Goal: Information Seeking & Learning: Find specific page/section

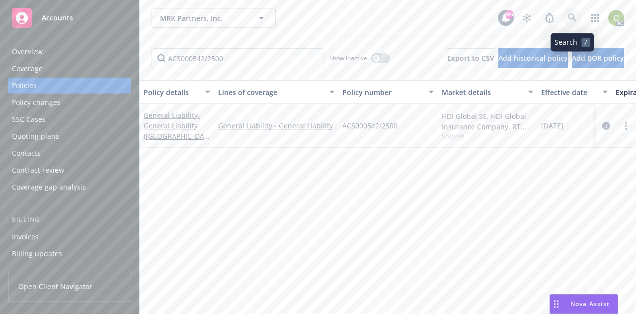
click at [571, 16] on icon at bounding box center [572, 17] width 9 height 9
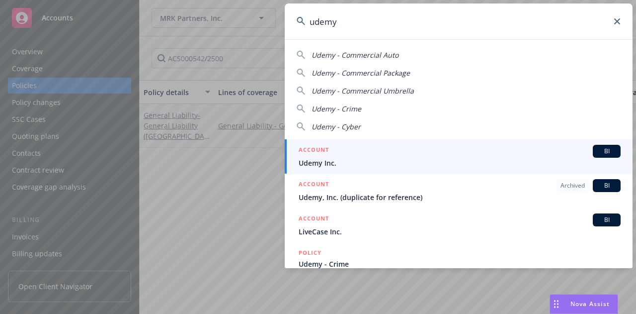
type input "udemy"
click at [385, 156] on div "ACCOUNT BI" at bounding box center [460, 151] width 322 height 13
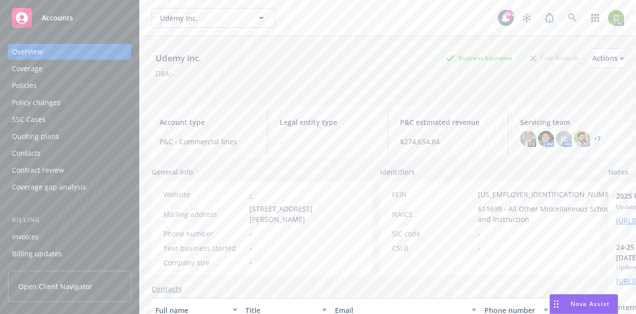
click at [44, 87] on div "Policies" at bounding box center [69, 86] width 115 height 16
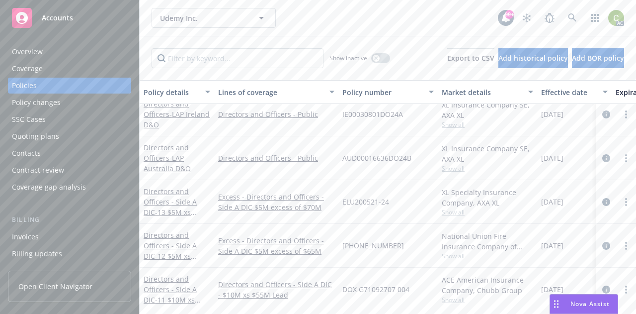
scroll to position [99, 0]
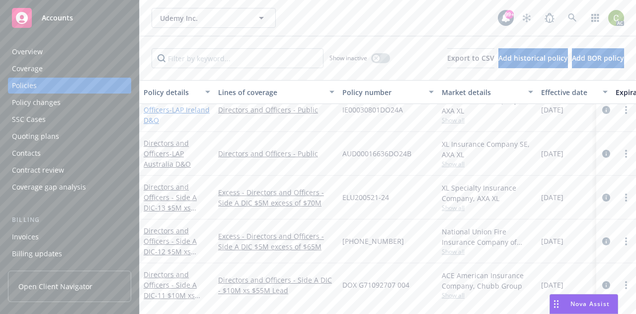
click at [155, 121] on span "- LAP Ireland D&O" at bounding box center [177, 115] width 66 height 20
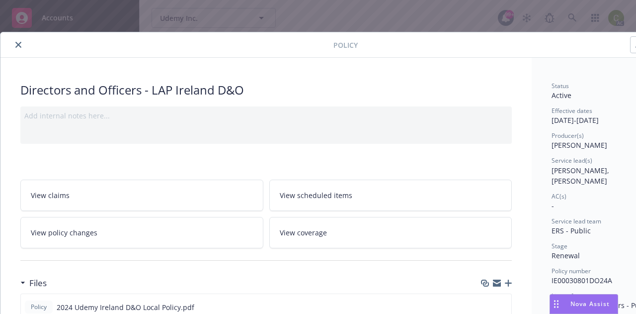
click at [18, 42] on icon "close" at bounding box center [18, 45] width 6 height 6
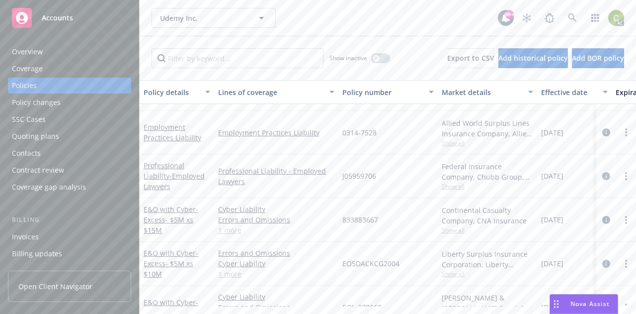
scroll to position [1054, 0]
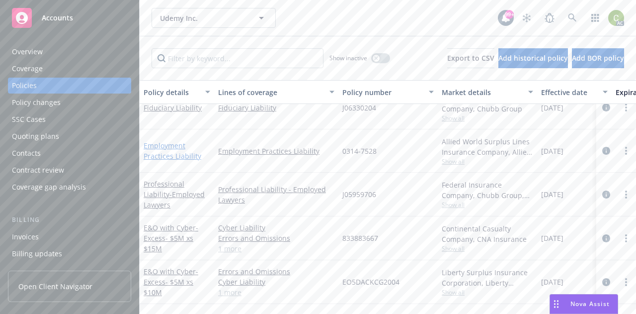
click at [161, 157] on link "Employment Practices Liability" at bounding box center [173, 151] width 58 height 20
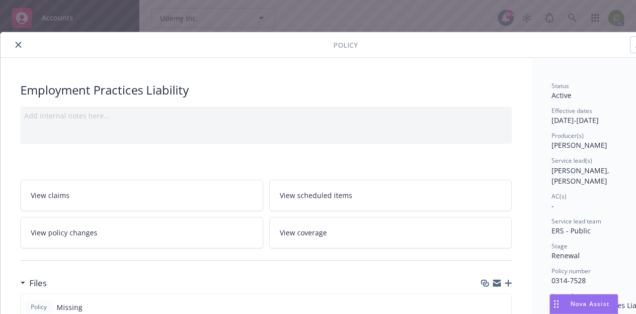
click at [14, 45] on button "close" at bounding box center [18, 45] width 12 height 12
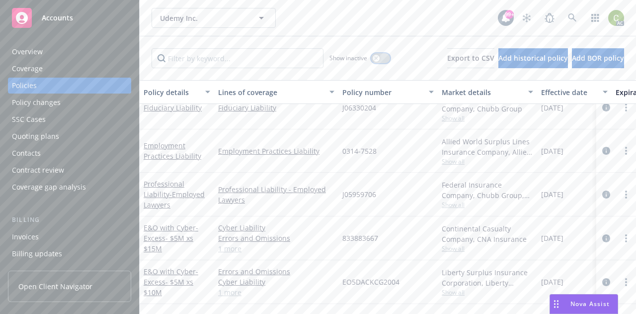
click at [371, 60] on button "button" at bounding box center [380, 58] width 19 height 10
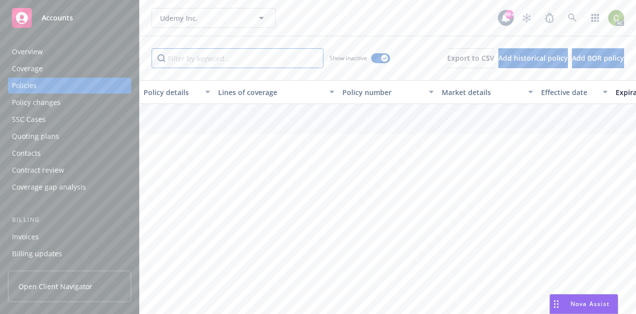
click at [246, 55] on input "Filter by keyword..." at bounding box center [238, 58] width 172 height 20
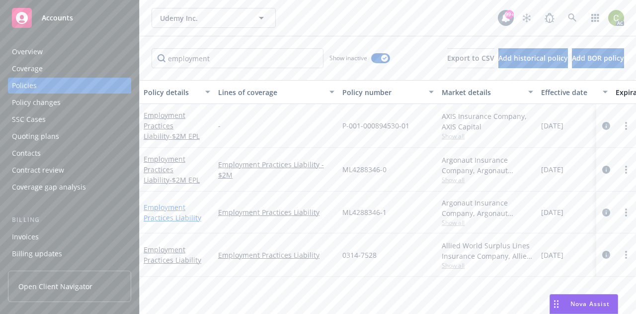
click at [161, 209] on link "Employment Practices Liability" at bounding box center [173, 212] width 58 height 20
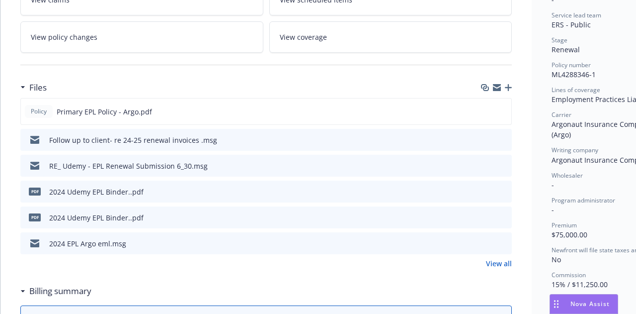
scroll to position [206, 0]
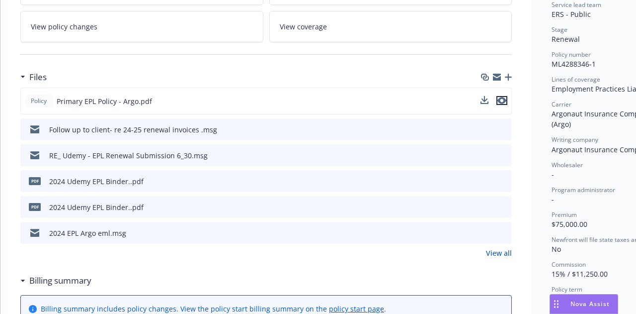
click at [504, 102] on icon "preview file" at bounding box center [502, 100] width 9 height 7
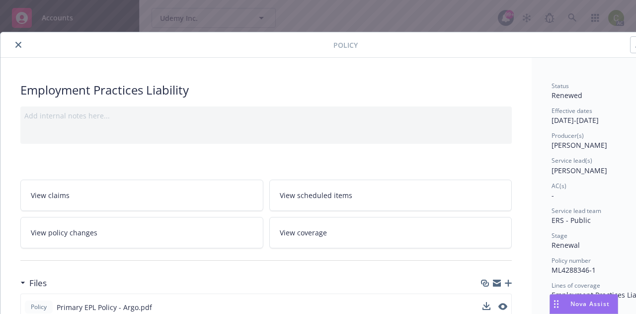
click at [19, 45] on icon "close" at bounding box center [18, 45] width 6 height 6
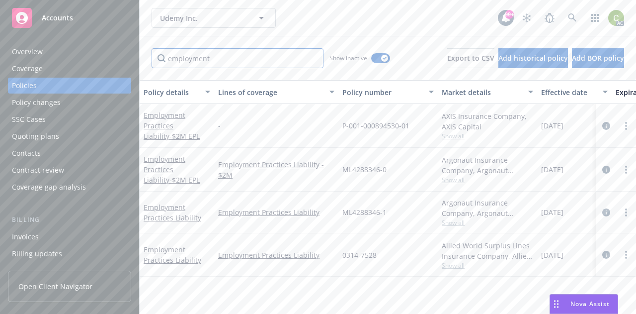
click at [226, 59] on input "employment" at bounding box center [238, 58] width 172 height 20
drag, startPoint x: 226, startPoint y: 59, endPoint x: 83, endPoint y: 53, distance: 142.8
click at [83, 53] on div "Accounts Overview Coverage Policies Policy changes SSC Cases Quoting plans Cont…" at bounding box center [318, 157] width 636 height 314
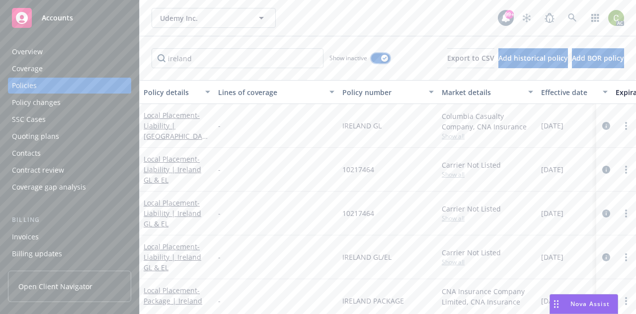
click at [381, 55] on div "button" at bounding box center [384, 58] width 7 height 7
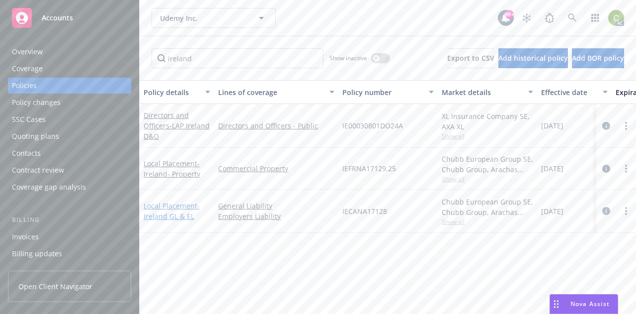
click at [180, 201] on link "Local Placement - [GEOGRAPHIC_DATA] GL & EL" at bounding box center [172, 211] width 56 height 20
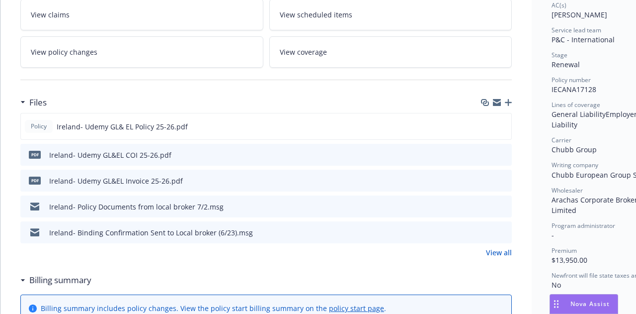
scroll to position [204, 0]
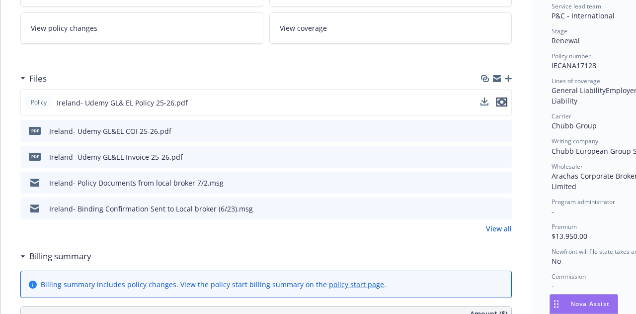
click at [503, 101] on icon "preview file" at bounding box center [502, 101] width 9 height 7
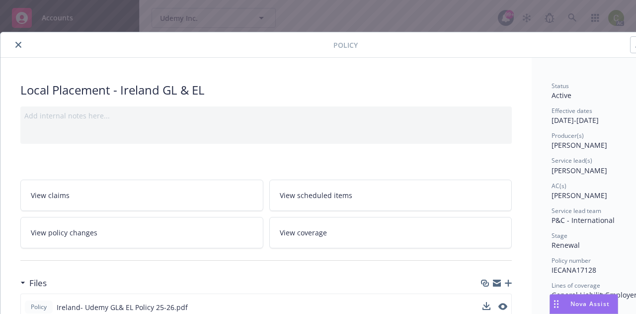
click at [21, 47] on icon "close" at bounding box center [18, 45] width 6 height 6
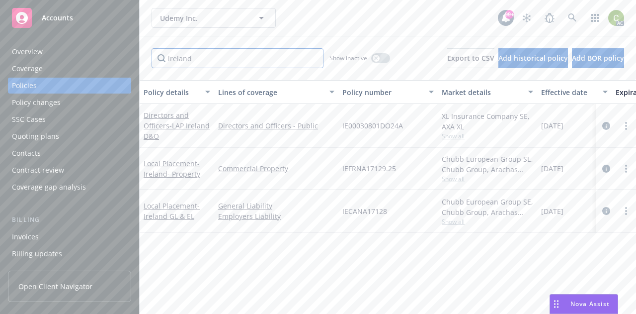
click at [204, 58] on input "ireland" at bounding box center [238, 58] width 172 height 20
drag, startPoint x: 204, startPoint y: 58, endPoint x: 102, endPoint y: 56, distance: 101.4
click at [102, 56] on div "Accounts Overview Coverage Policies Policy changes SSC Cases Quoting plans Cont…" at bounding box center [318, 157] width 636 height 314
type input "general"
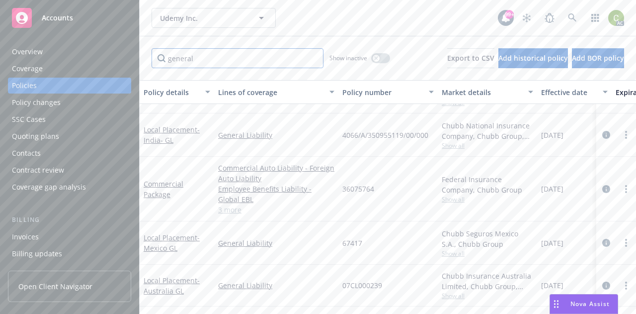
scroll to position [199, 0]
click at [151, 179] on link "Commercial Package" at bounding box center [164, 189] width 40 height 20
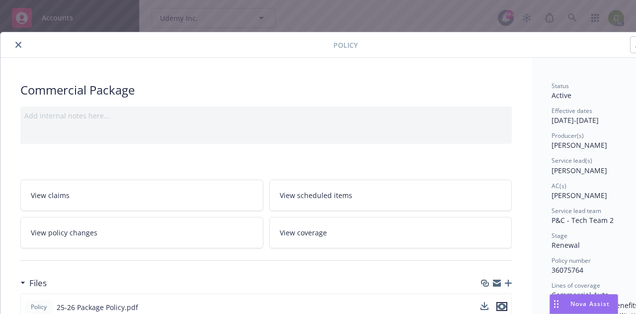
click at [504, 303] on icon "preview file" at bounding box center [502, 306] width 9 height 7
